Goal: Task Accomplishment & Management: Manage account settings

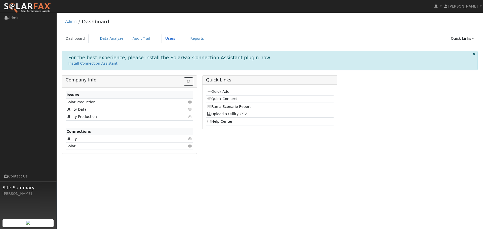
click at [162, 39] on link "Users" at bounding box center [170, 38] width 18 height 9
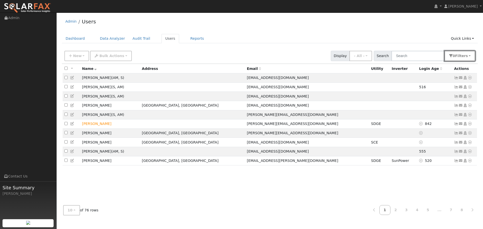
click at [459, 58] on span "Filter s" at bounding box center [461, 56] width 13 height 4
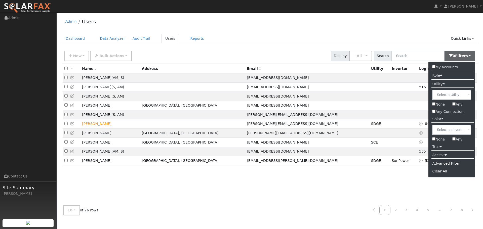
click at [440, 153] on label "Access" at bounding box center [439, 154] width 22 height 7
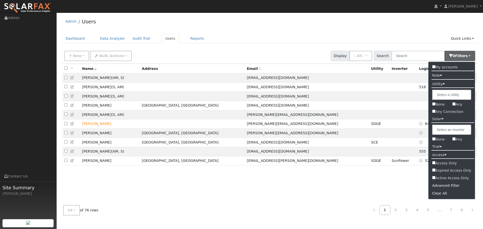
click at [435, 179] on input "Active Access Only" at bounding box center [433, 177] width 3 height 3
checkbox input "true"
